Goal: Task Accomplishment & Management: Manage account settings

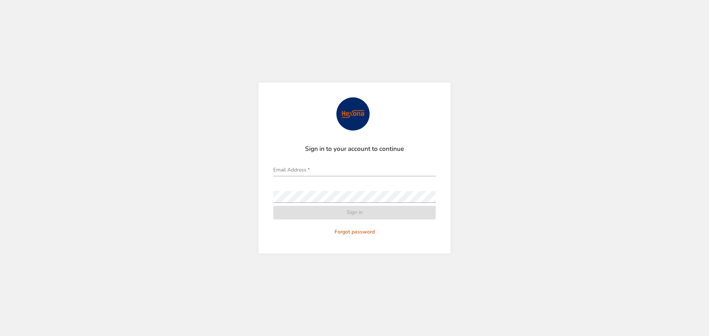
click at [350, 161] on div "Email Address   *" at bounding box center [354, 168] width 162 height 18
click at [331, 166] on input "Email Address   *" at bounding box center [354, 171] width 162 height 12
type input "**********"
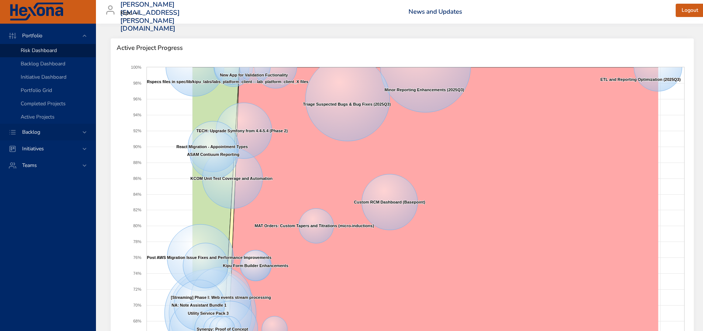
click at [77, 129] on div "Backlog" at bounding box center [48, 132] width 65 height 8
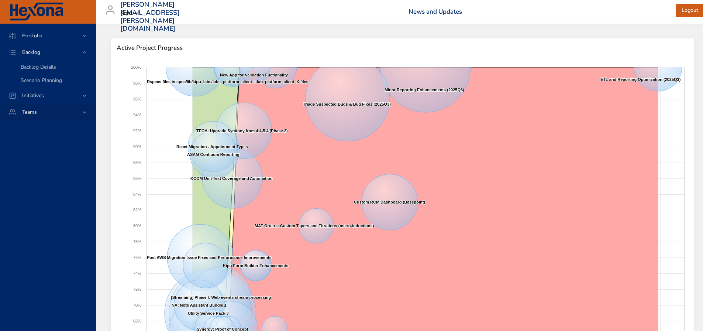
click at [60, 116] on div "Teams" at bounding box center [48, 112] width 65 height 8
click at [65, 55] on div "Backlog" at bounding box center [48, 52] width 65 height 8
drag, startPoint x: 45, startPoint y: 66, endPoint x: 9, endPoint y: 67, distance: 35.4
click at [44, 66] on span "Backlog Details" at bounding box center [38, 66] width 35 height 7
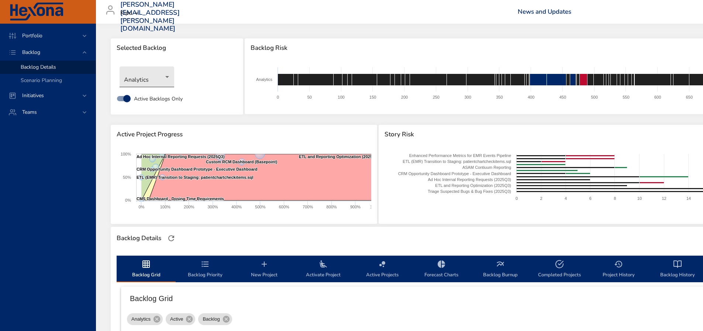
click at [155, 76] on body "Portfolio Backlog Backlog Details Scenario Planning Initiatives Teams [PERSON_N…" at bounding box center [351, 165] width 703 height 331
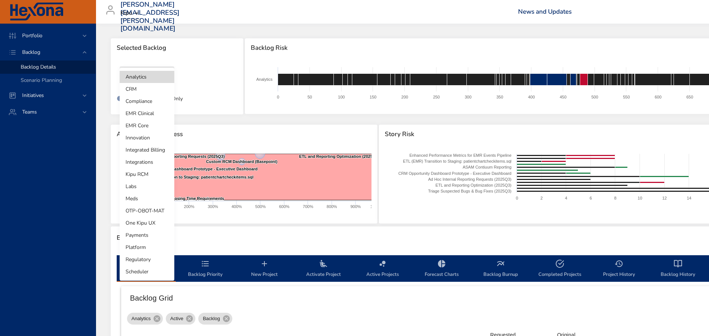
click at [151, 127] on li "EMR Core" at bounding box center [147, 126] width 55 height 12
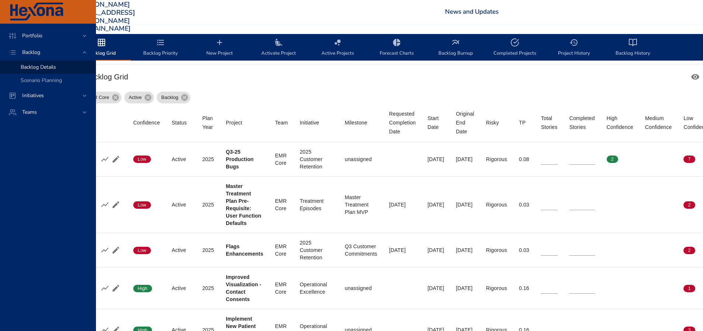
scroll to position [221, 216]
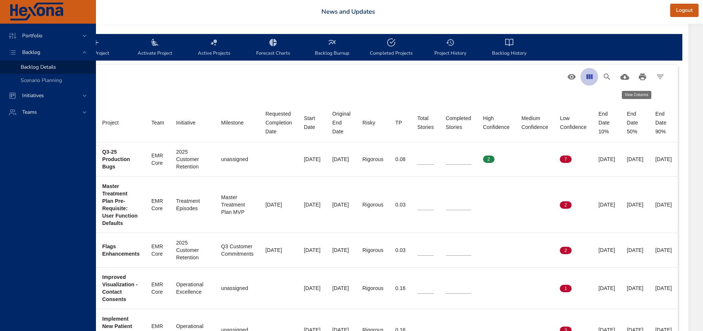
click at [589, 81] on icon "View Columns" at bounding box center [589, 76] width 9 height 9
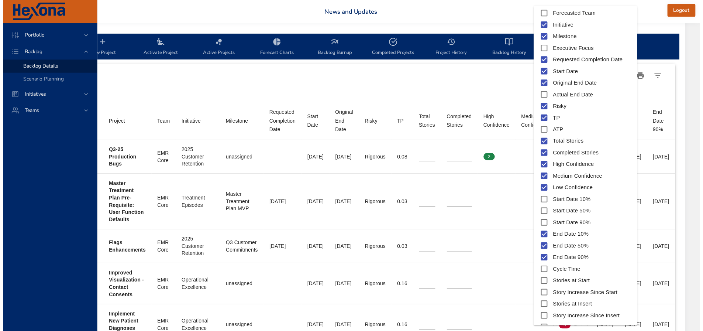
scroll to position [112, 0]
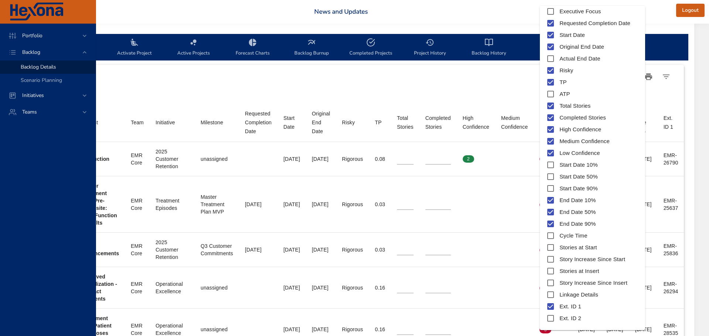
click at [447, 108] on div at bounding box center [354, 168] width 709 height 336
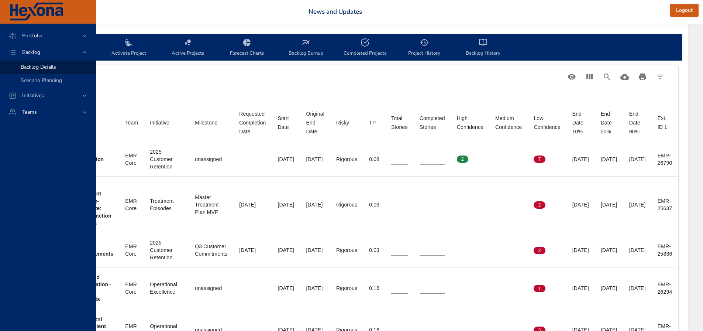
scroll to position [221, 242]
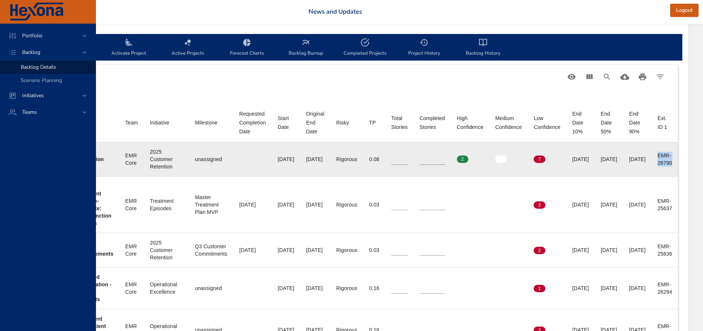
drag, startPoint x: 655, startPoint y: 153, endPoint x: 678, endPoint y: 165, distance: 25.5
click at [678, 165] on td "Ext. ID 1 EMR-26790" at bounding box center [665, 159] width 27 height 34
copy div "EMR-26790"
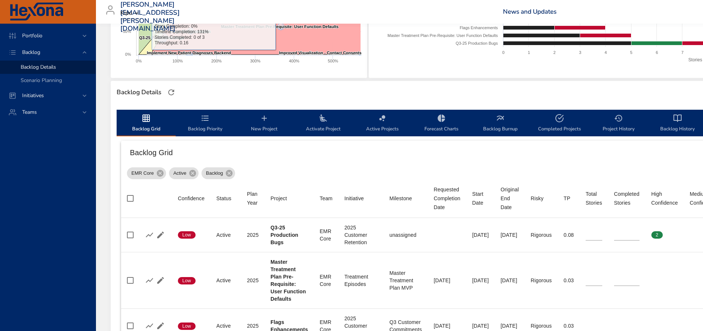
scroll to position [148, 0]
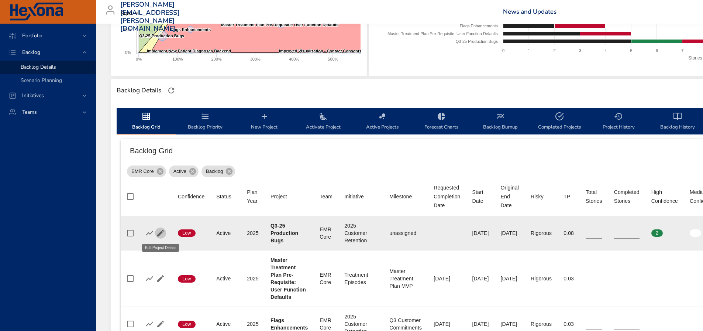
click at [161, 232] on icon "button" at bounding box center [160, 233] width 7 height 7
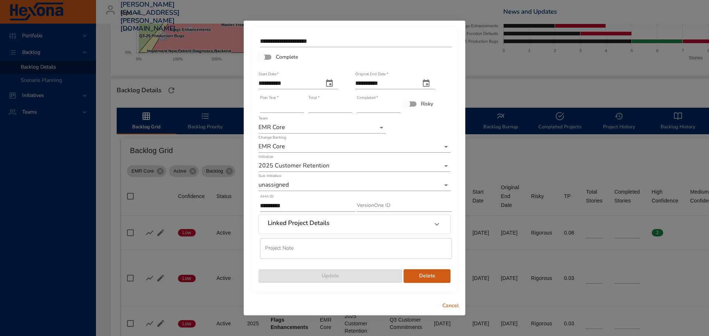
click at [396, 103] on input "*" at bounding box center [379, 107] width 44 height 12
click at [396, 106] on input "*" at bounding box center [379, 107] width 44 height 12
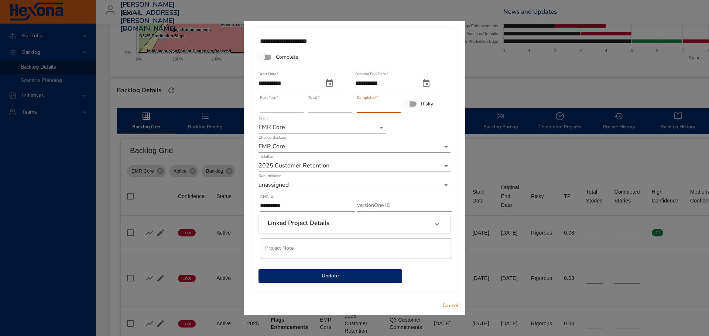
click at [399, 106] on input "*" at bounding box center [379, 107] width 44 height 12
click at [399, 106] on input "**" at bounding box center [379, 107] width 44 height 12
type input "**"
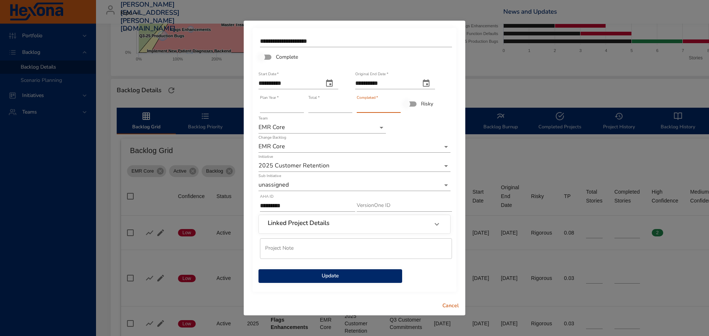
click at [399, 106] on input "**" at bounding box center [379, 107] width 44 height 12
click at [360, 273] on span "Update" at bounding box center [330, 276] width 132 height 9
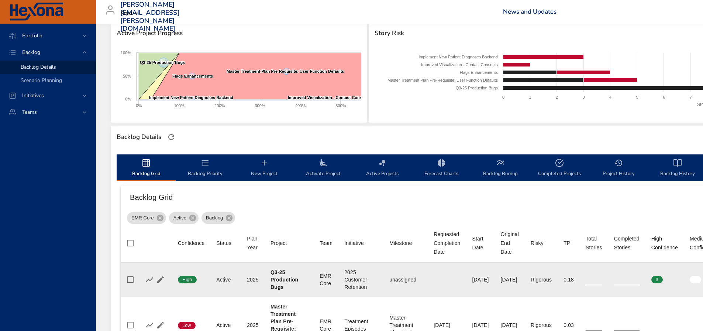
scroll to position [185, 0]
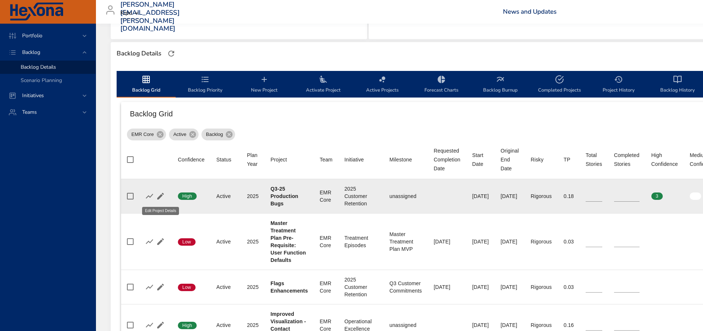
click at [162, 198] on icon "button" at bounding box center [160, 196] width 9 height 9
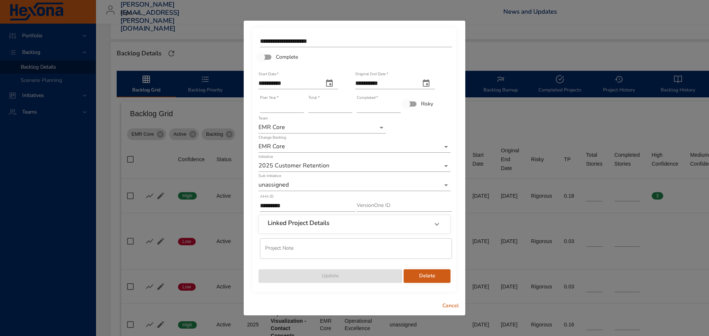
click at [349, 104] on input "**" at bounding box center [330, 107] width 44 height 12
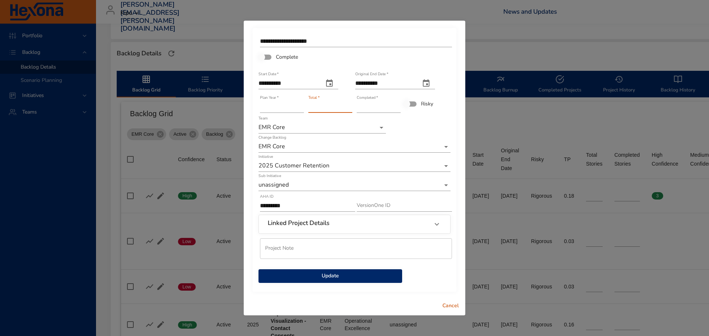
click at [349, 104] on input "**" at bounding box center [330, 107] width 44 height 12
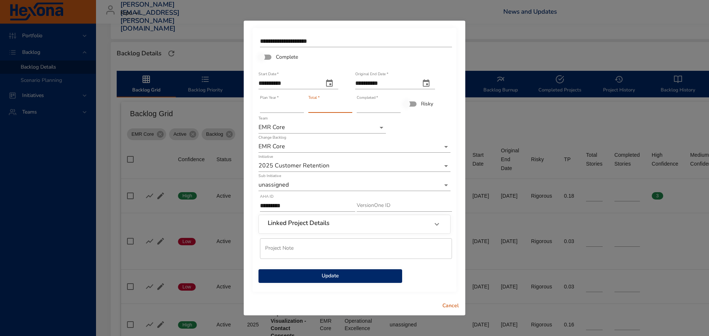
click at [349, 104] on input "**" at bounding box center [330, 107] width 44 height 12
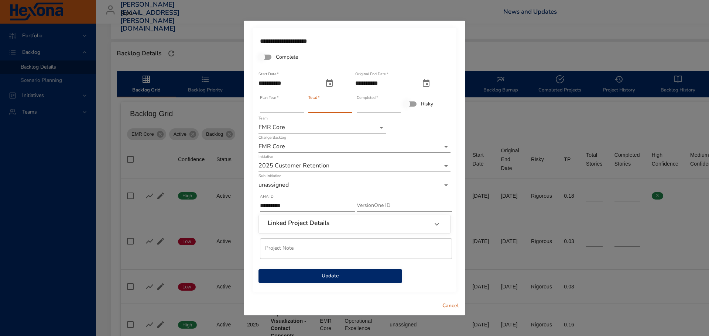
type input "**"
click at [349, 104] on input "**" at bounding box center [330, 107] width 44 height 12
click at [317, 281] on button "Update" at bounding box center [330, 276] width 144 height 14
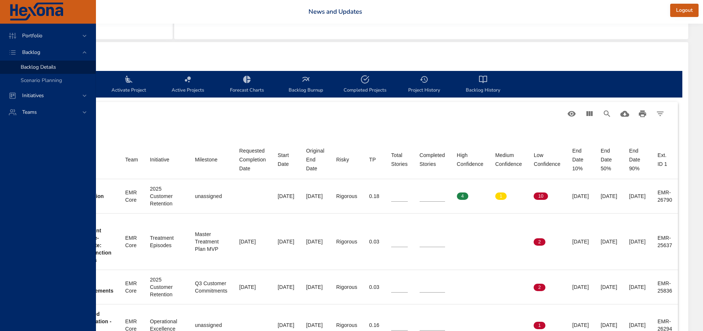
scroll to position [185, 242]
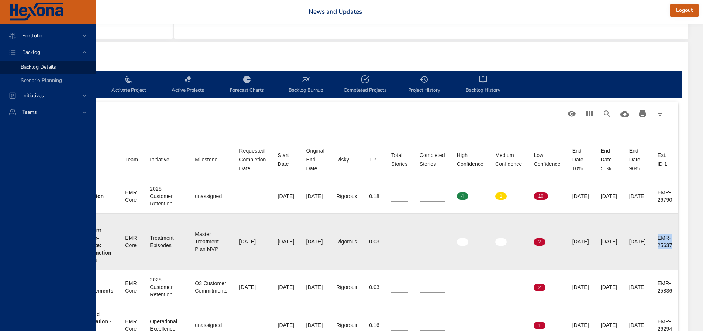
drag, startPoint x: 656, startPoint y: 237, endPoint x: 675, endPoint y: 249, distance: 22.1
click at [675, 249] on td "Ext. ID 1 EMR-25637" at bounding box center [665, 241] width 27 height 56
copy div "EMR-25637"
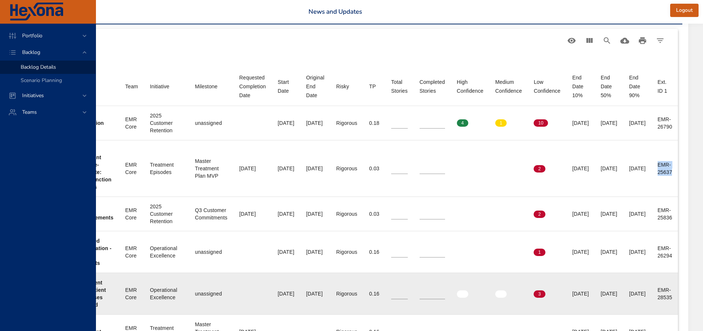
scroll to position [258, 242]
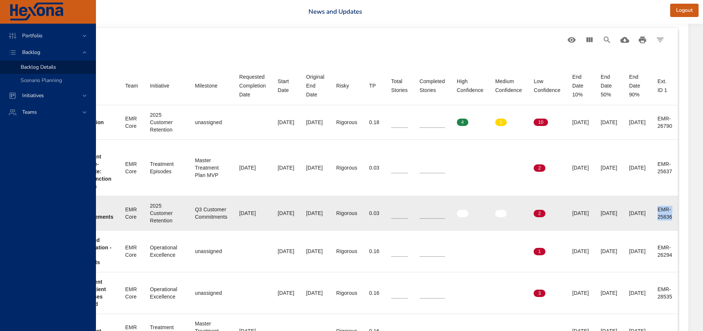
drag, startPoint x: 656, startPoint y: 206, endPoint x: 673, endPoint y: 220, distance: 21.7
click at [673, 220] on td "Ext. ID 1 EMR-25836" at bounding box center [665, 213] width 27 height 34
copy div "EMR-25836"
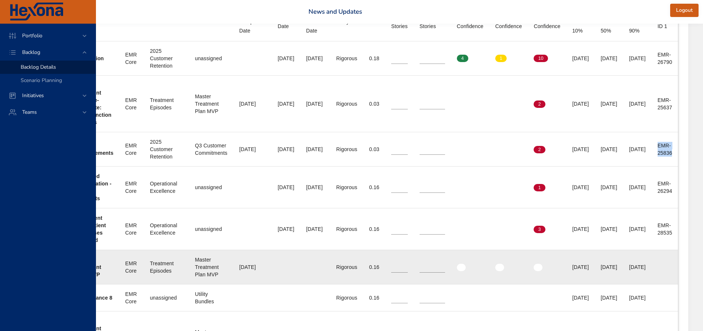
scroll to position [332, 223]
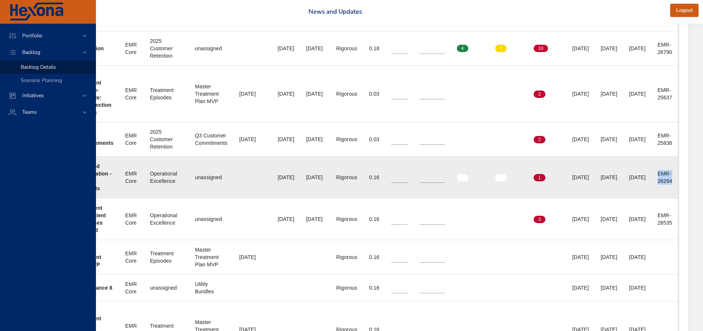
drag, startPoint x: 678, startPoint y: 173, endPoint x: 693, endPoint y: 186, distance: 19.7
click at [678, 186] on td "Ext. ID 1 EMR-26294" at bounding box center [665, 177] width 27 height 42
copy div "EMR-26294"
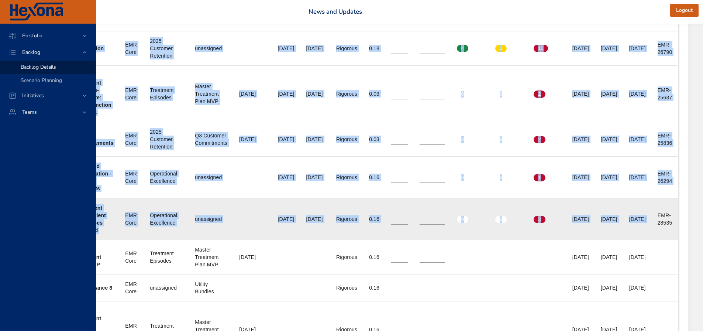
scroll to position [332, 242]
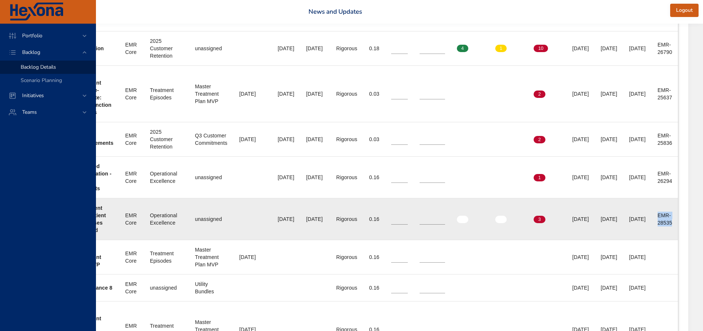
drag, startPoint x: 676, startPoint y: 214, endPoint x: 672, endPoint y: 223, distance: 10.1
click at [672, 223] on td "Ext. ID 1 EMR-28535" at bounding box center [665, 219] width 27 height 42
copy div "EMR-28535"
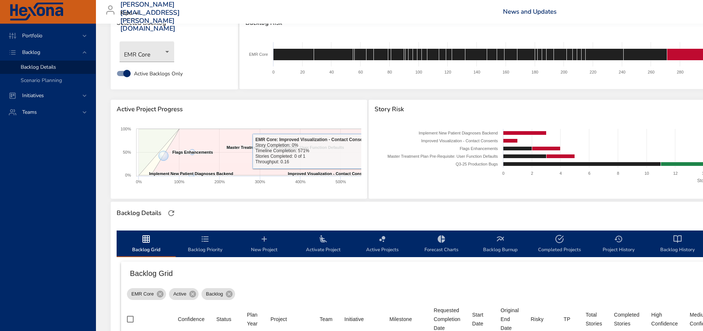
scroll to position [37, 0]
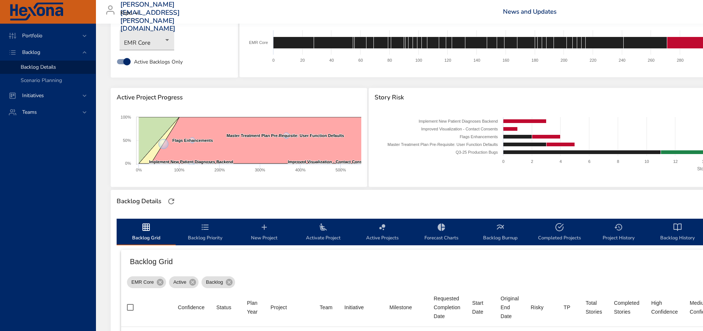
click at [377, 223] on span "Active Projects" at bounding box center [382, 233] width 50 height 20
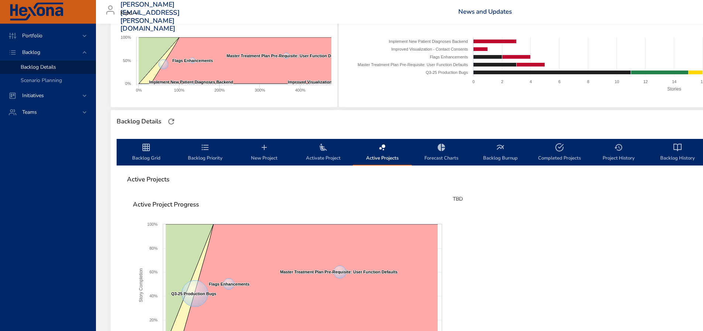
scroll to position [111, 0]
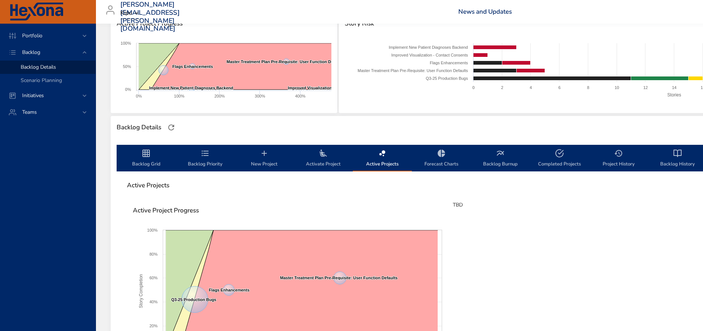
click at [154, 156] on span "Backlog Grid" at bounding box center [146, 159] width 50 height 20
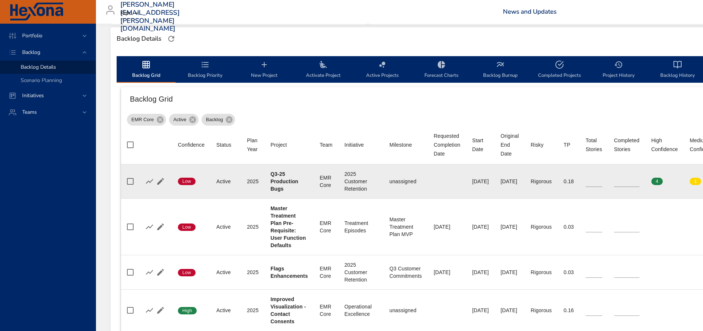
scroll to position [221, 0]
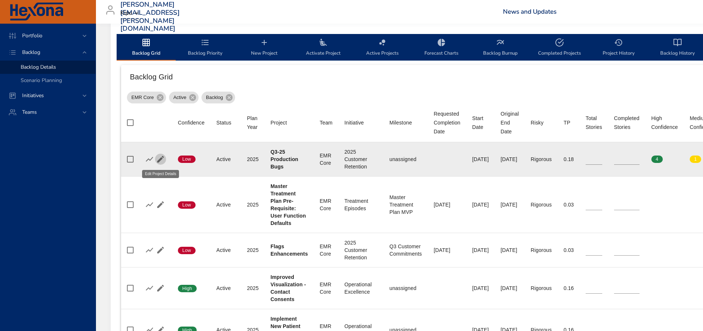
click at [161, 157] on icon "button" at bounding box center [160, 159] width 9 height 9
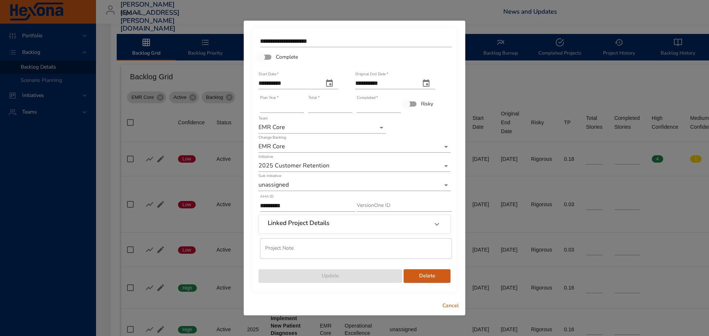
click at [450, 307] on span "Cancel" at bounding box center [450, 306] width 18 height 9
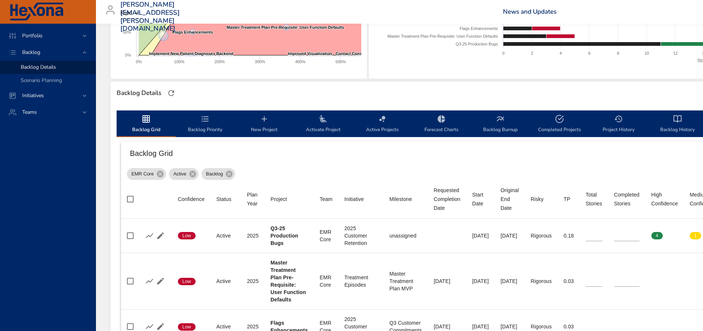
scroll to position [111, 0]
